Goal: Check status: Check status

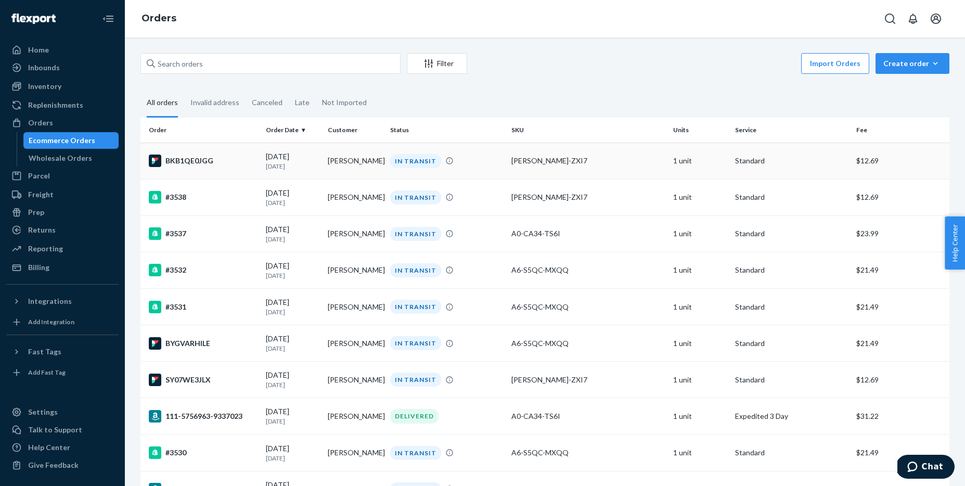
click at [190, 162] on div "BKB1QE0JGG" at bounding box center [203, 160] width 109 height 12
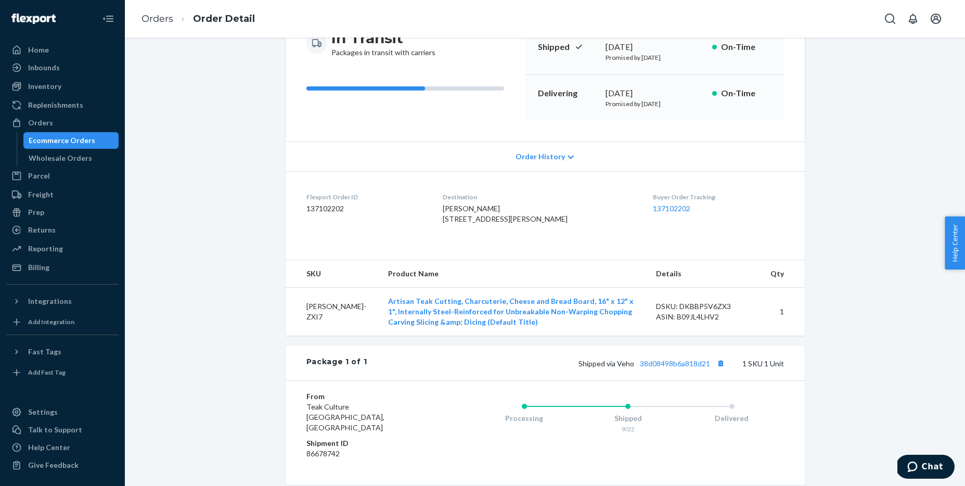
scroll to position [262, 0]
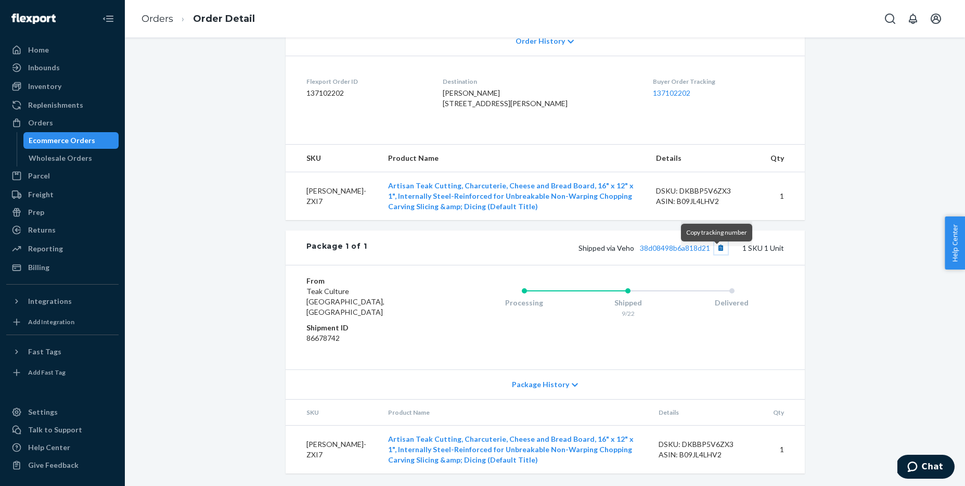
click at [720, 254] on button "Copy tracking number" at bounding box center [721, 248] width 14 height 14
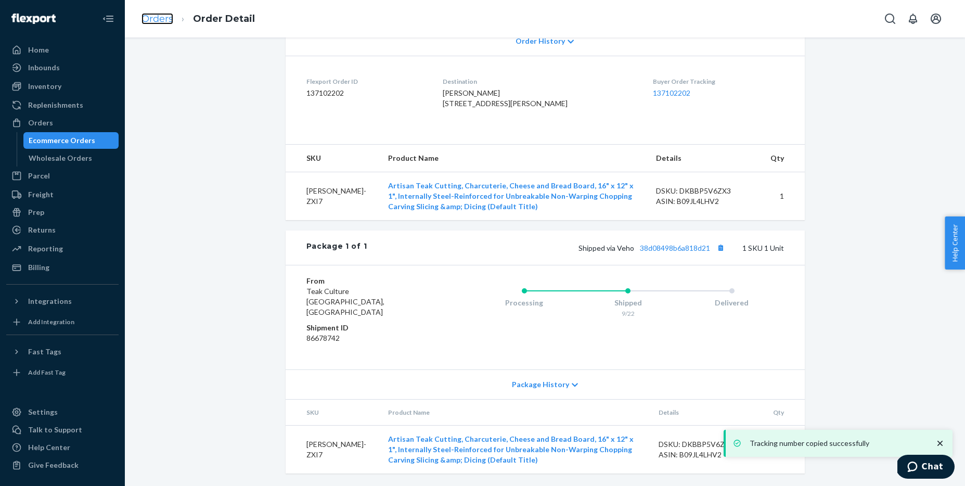
click at [154, 19] on link "Orders" at bounding box center [157, 18] width 32 height 11
